Goal: Browse casually

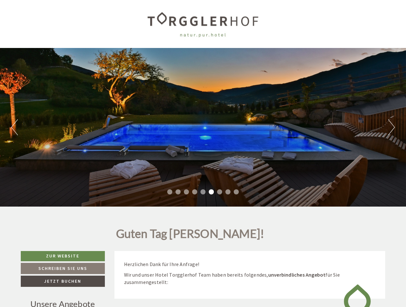
click at [203, 153] on div "Previous Next 1 2 3 4 5 6 7 8 9" at bounding box center [203, 127] width 406 height 159
click at [14, 127] on button "Previous" at bounding box center [14, 127] width 7 height 16
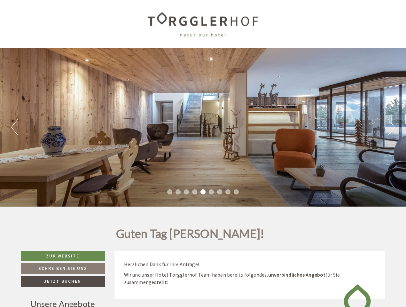
click at [203, 127] on div "Previous Next 1 2 3 4 5 6 7 8 9" at bounding box center [203, 127] width 406 height 159
click at [391, 127] on button "Next" at bounding box center [391, 127] width 7 height 16
click at [170, 192] on li "1" at bounding box center [169, 191] width 5 height 5
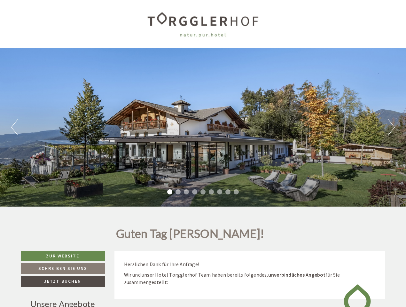
click at [178, 192] on li "2" at bounding box center [177, 191] width 5 height 5
click at [186, 192] on li "3" at bounding box center [186, 191] width 5 height 5
click at [195, 192] on li "4" at bounding box center [194, 191] width 5 height 5
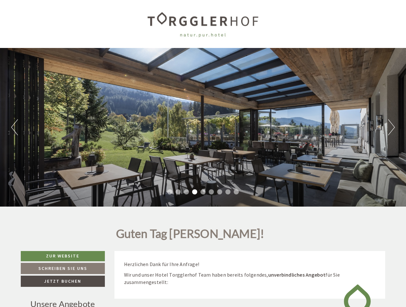
click at [203, 192] on li "5" at bounding box center [202, 191] width 5 height 5
click at [211, 192] on li "6" at bounding box center [211, 191] width 5 height 5
